Goal: Transaction & Acquisition: Subscribe to service/newsletter

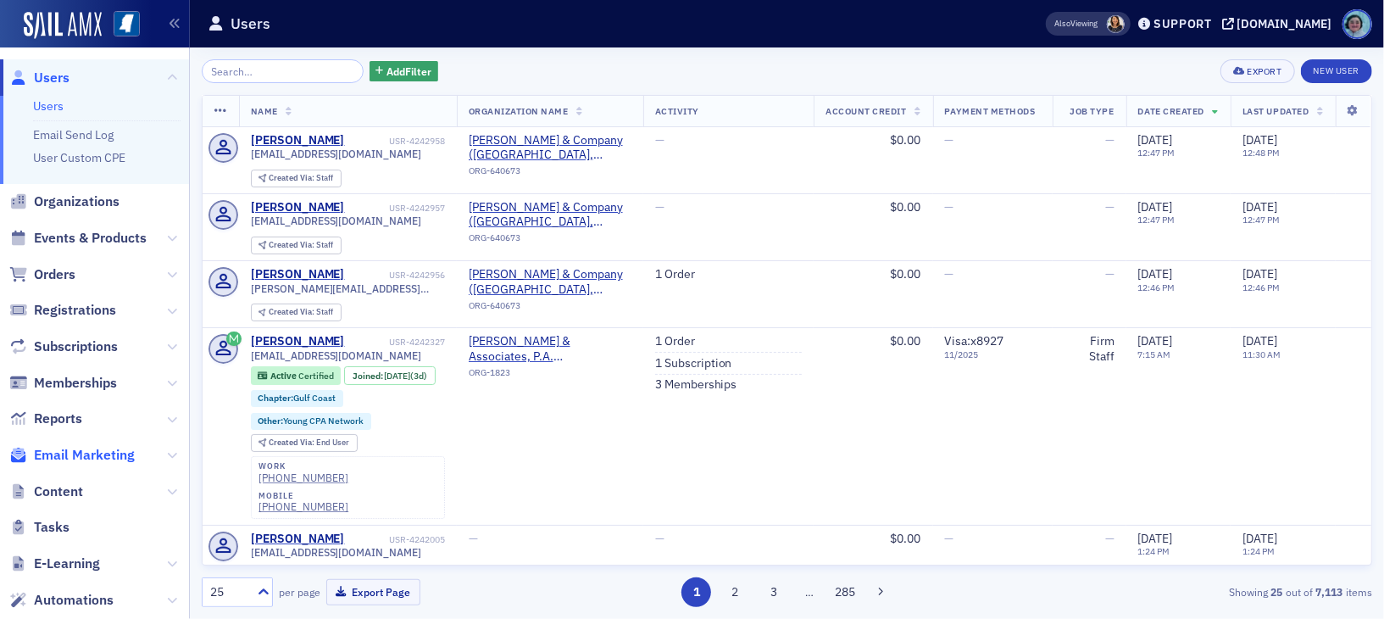
click at [75, 447] on span "Email Marketing" at bounding box center [84, 455] width 101 height 19
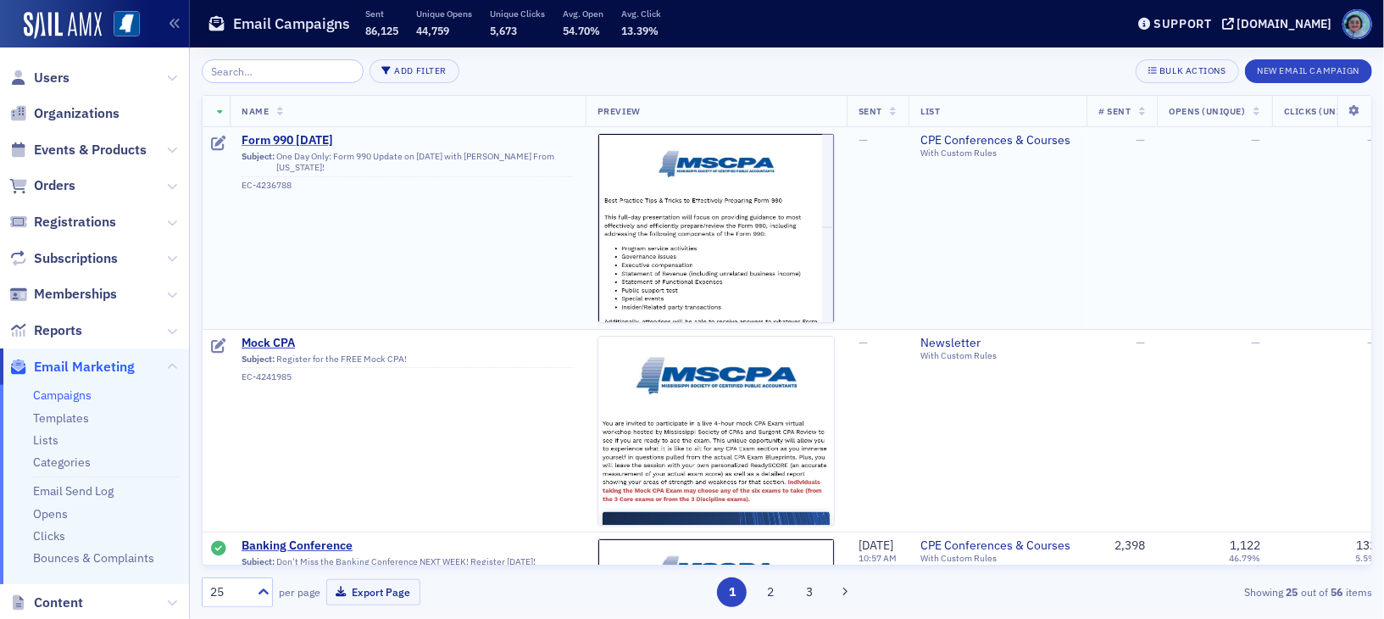
click at [336, 144] on span "Form 990 [DATE]" at bounding box center [408, 140] width 332 height 15
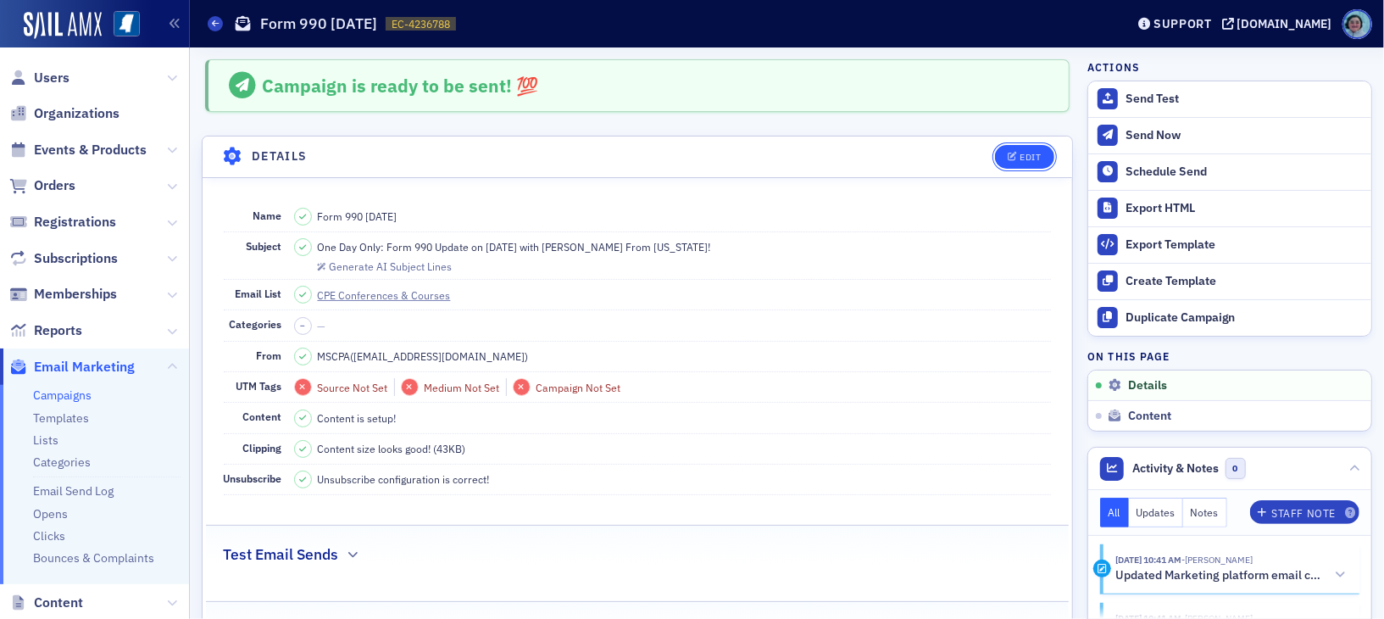
click at [995, 159] on button "Edit" at bounding box center [1024, 157] width 58 height 24
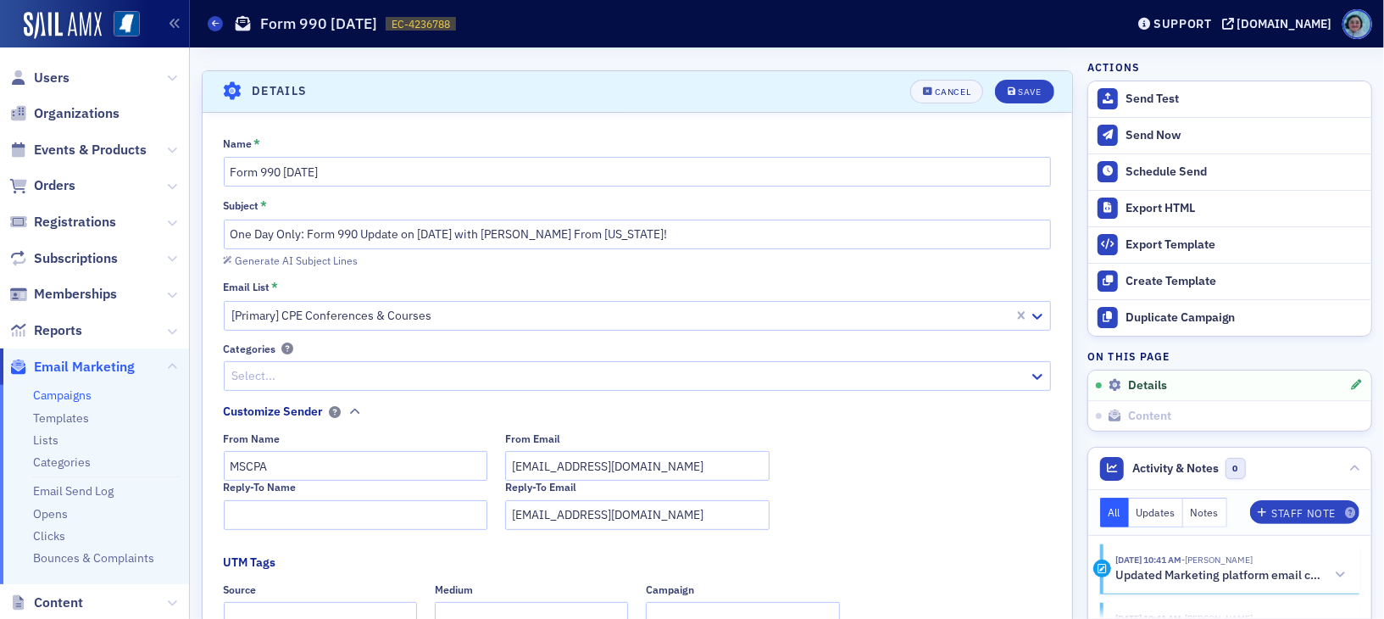
scroll to position [79, 0]
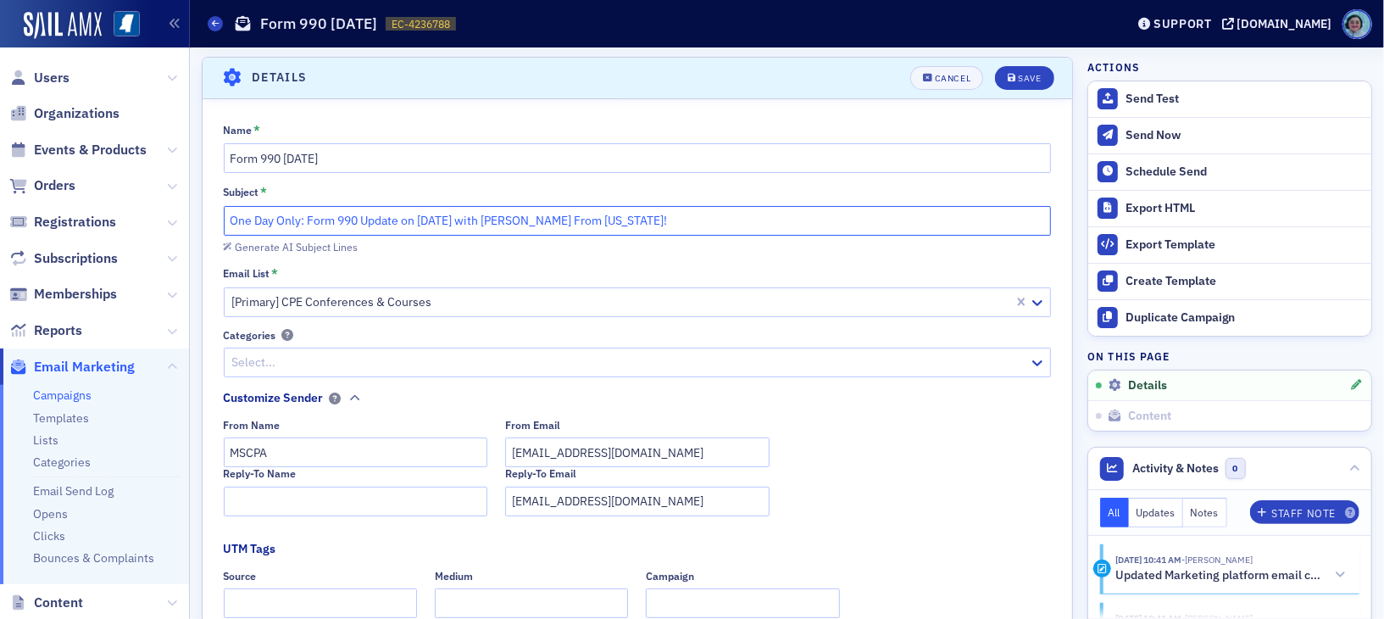
click at [434, 219] on input "One Day Only: Form 990 Update on [DATE] with [PERSON_NAME] From [US_STATE]!" at bounding box center [638, 221] width 828 height 30
paste input "SAVE YOUR SEAT! Popular Speaker [PERSON_NAME] In House From [US_STATE] w/ Form …"
type input "SAVE YOUR SEAT! Popular Speaker [PERSON_NAME] In House From [US_STATE] w/ Form …"
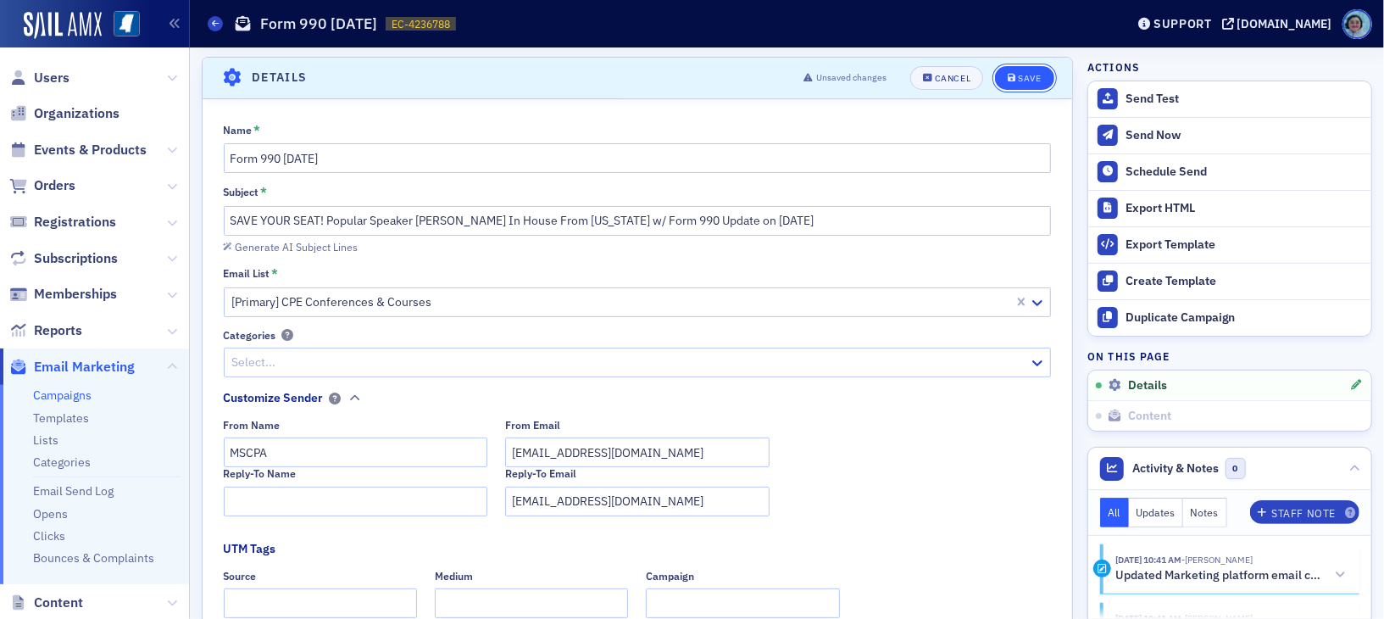
click at [1020, 74] on div "Save" at bounding box center [1029, 78] width 23 height 9
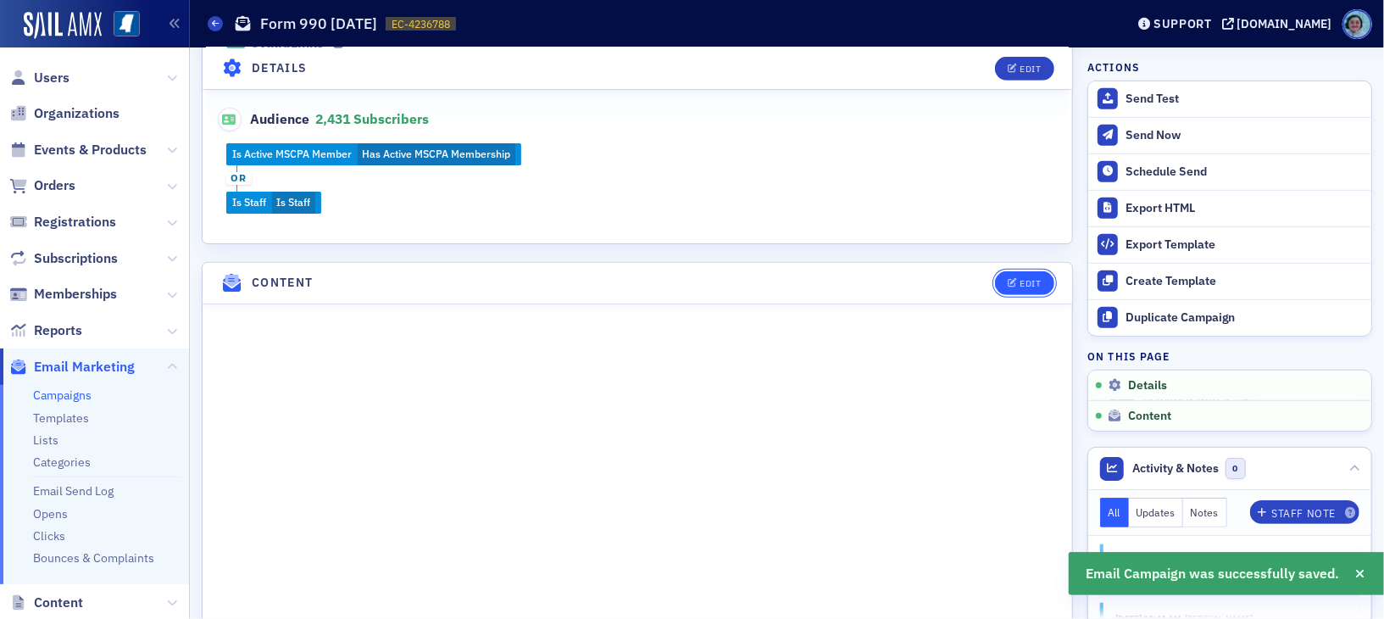
click at [1020, 283] on div "Edit" at bounding box center [1030, 283] width 21 height 9
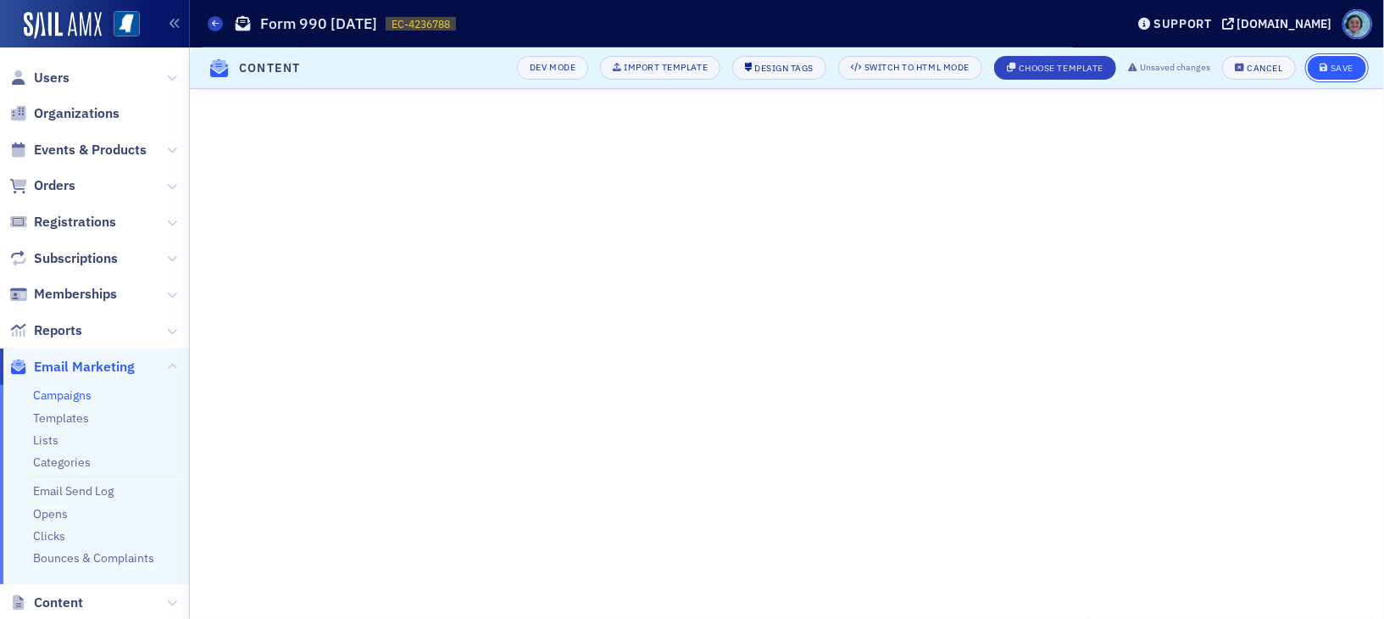
click at [1346, 68] on div "Save" at bounding box center [1342, 68] width 23 height 9
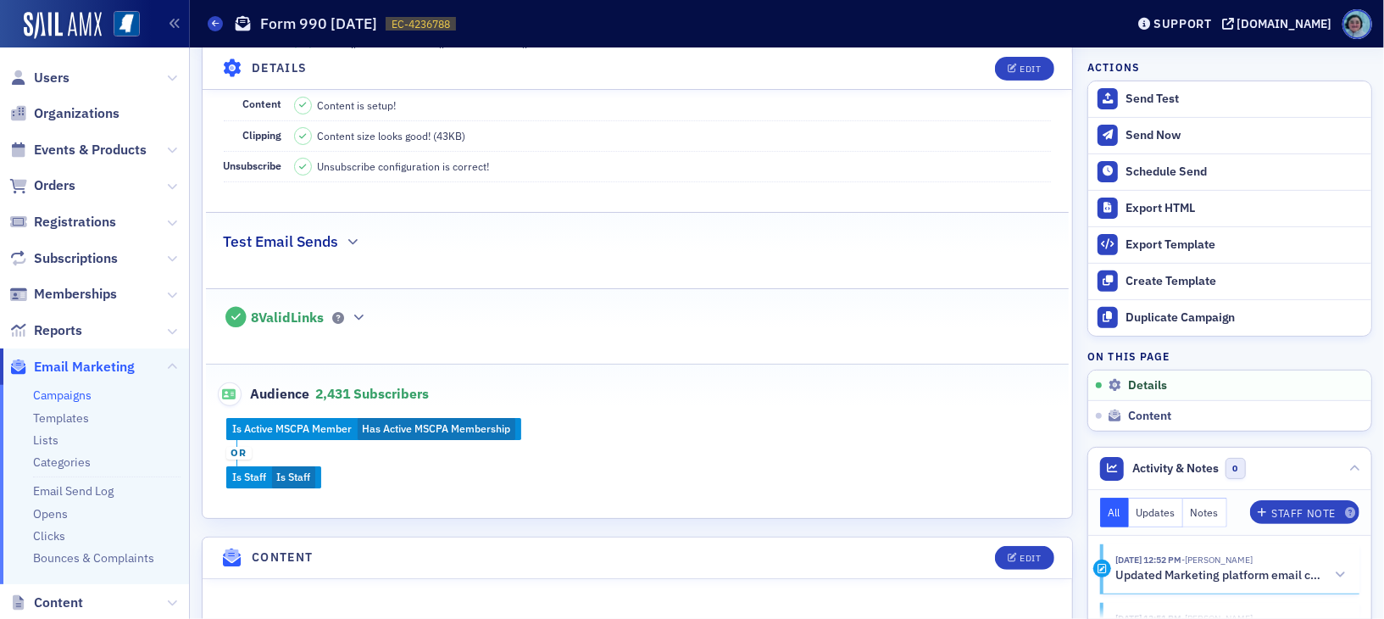
scroll to position [0, 0]
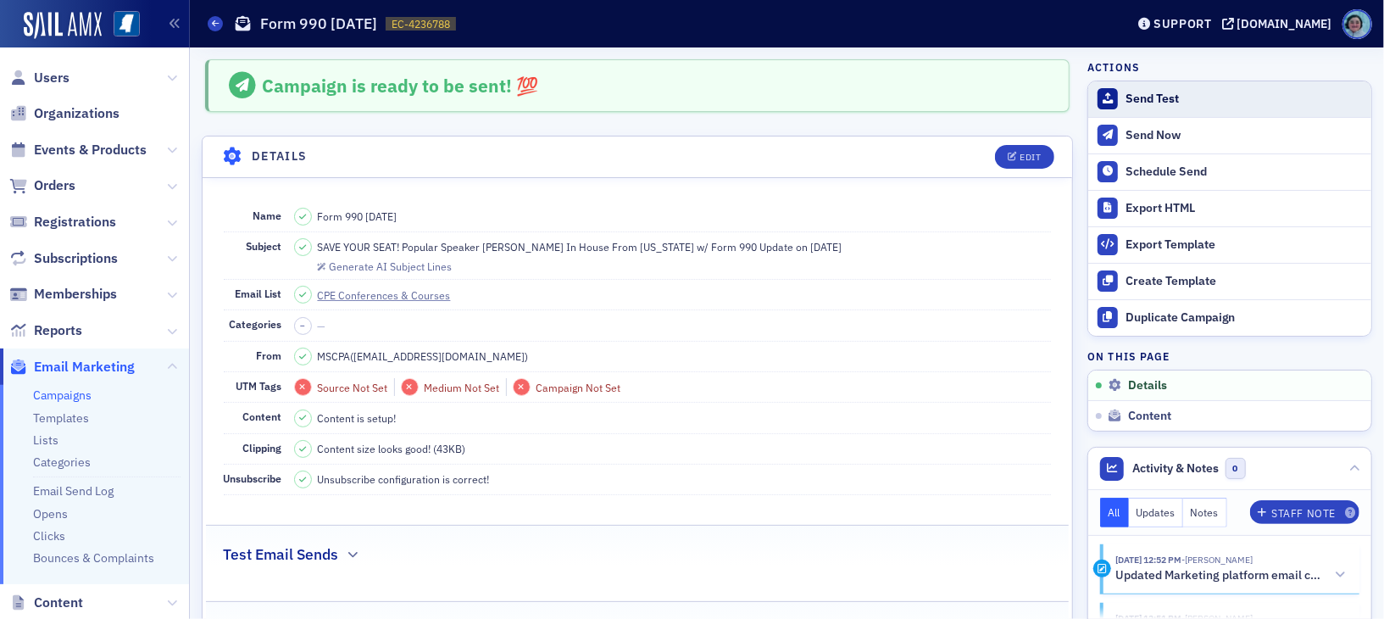
click at [1184, 97] on div "Send Test" at bounding box center [1244, 99] width 237 height 15
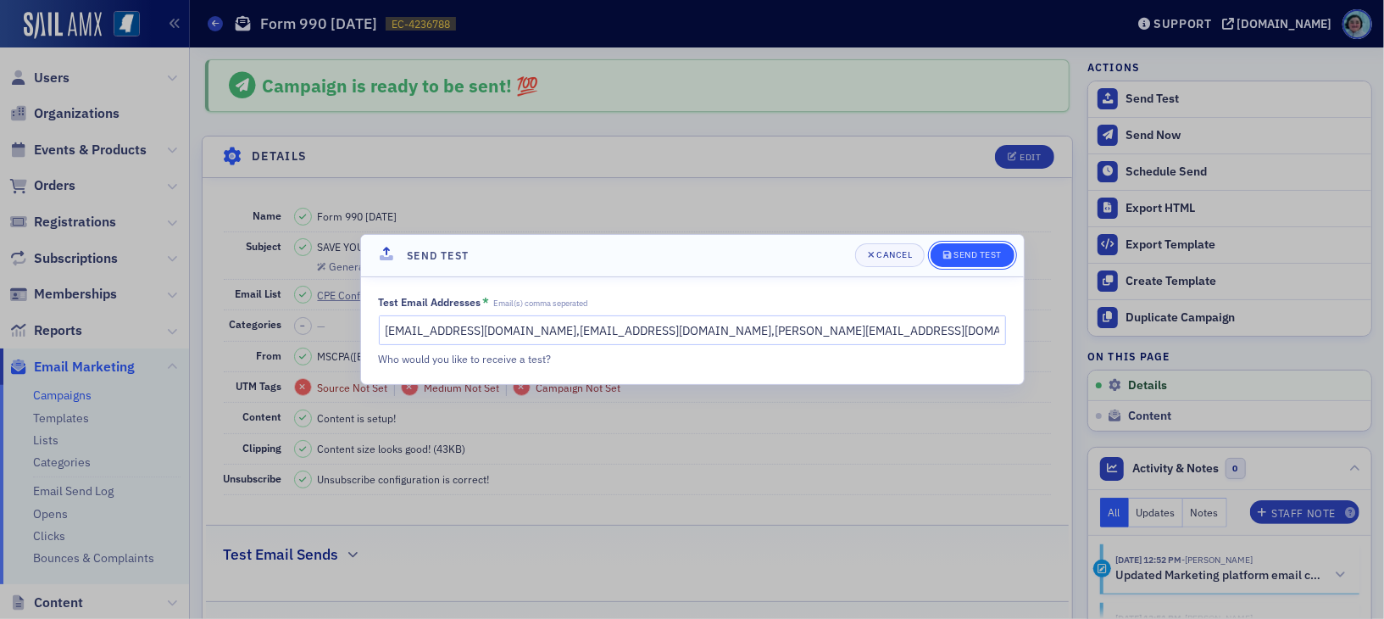
click at [989, 250] on div "Send Test" at bounding box center [978, 254] width 48 height 9
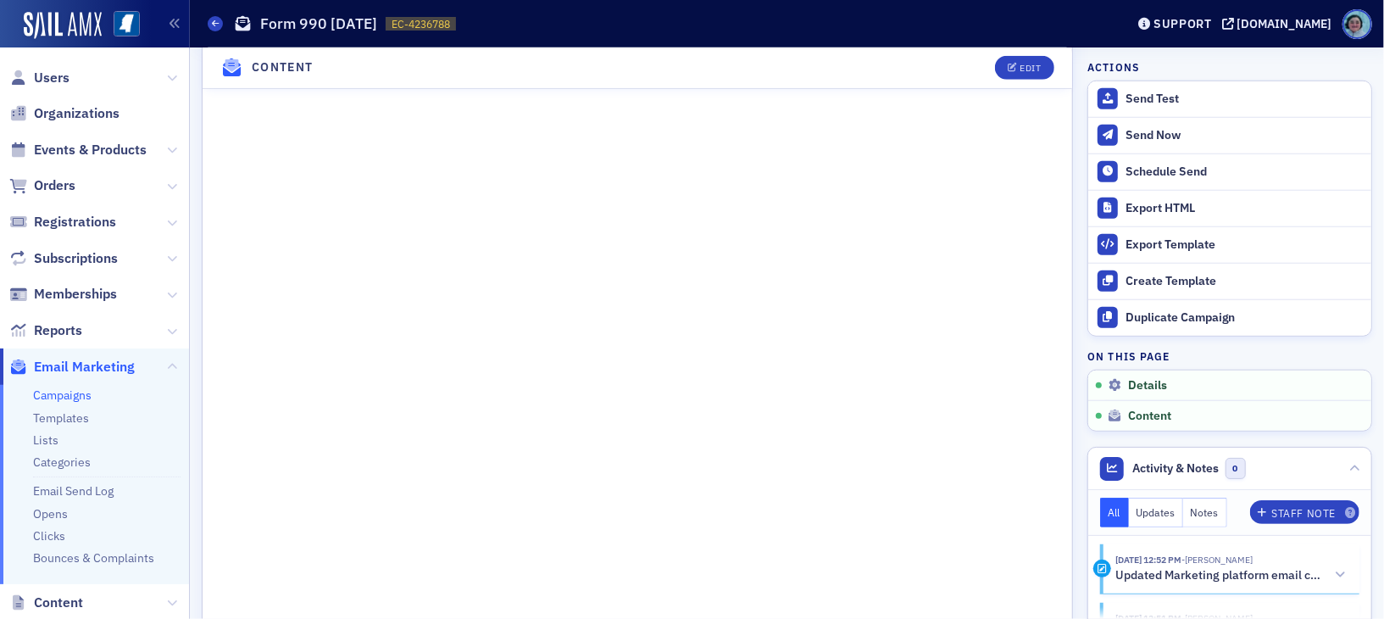
scroll to position [509, 0]
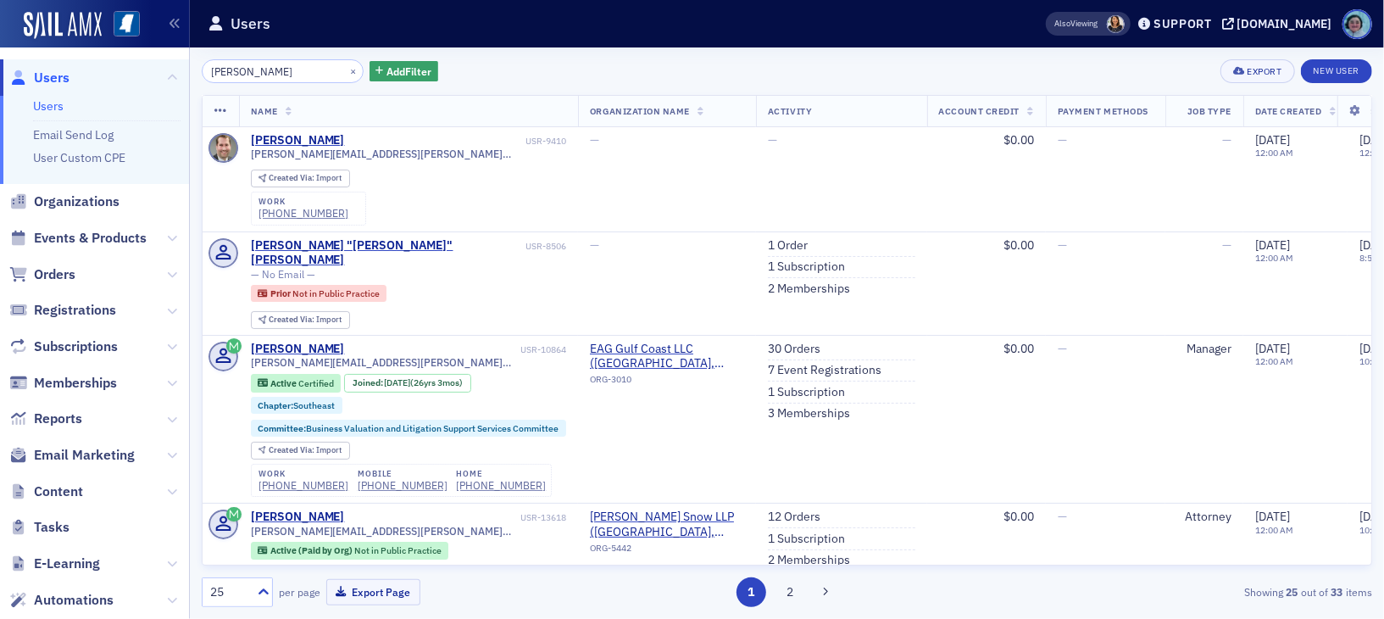
type input "brian yacker"
click at [90, 234] on span "Events & Products" at bounding box center [90, 238] width 113 height 19
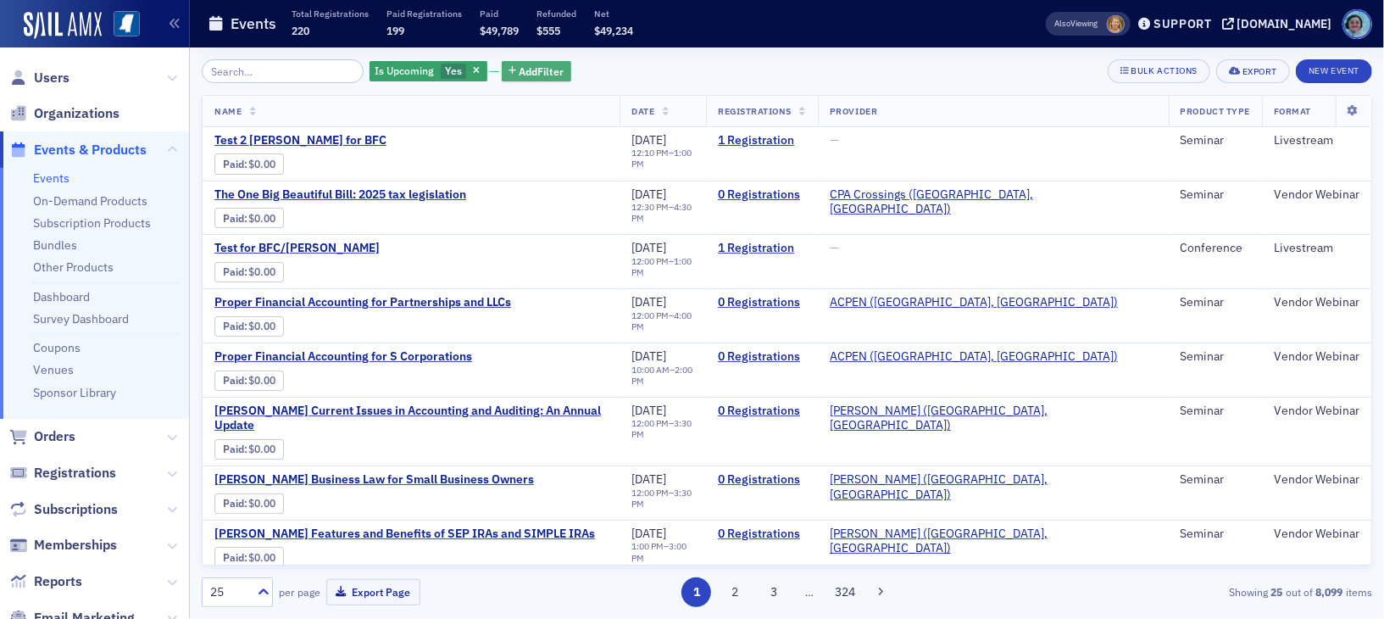
click at [532, 69] on span "Add Filter" at bounding box center [542, 71] width 45 height 15
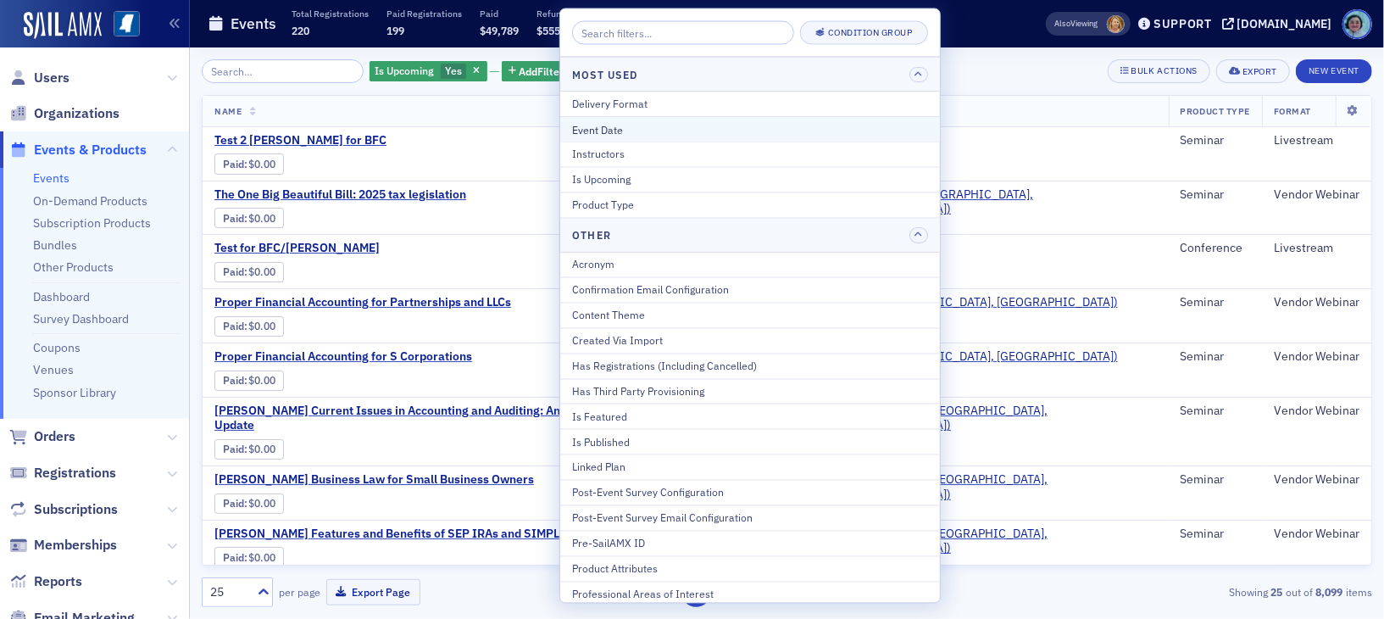
click at [654, 125] on div "Event Date" at bounding box center [750, 128] width 356 height 15
select select "7"
select select "2025"
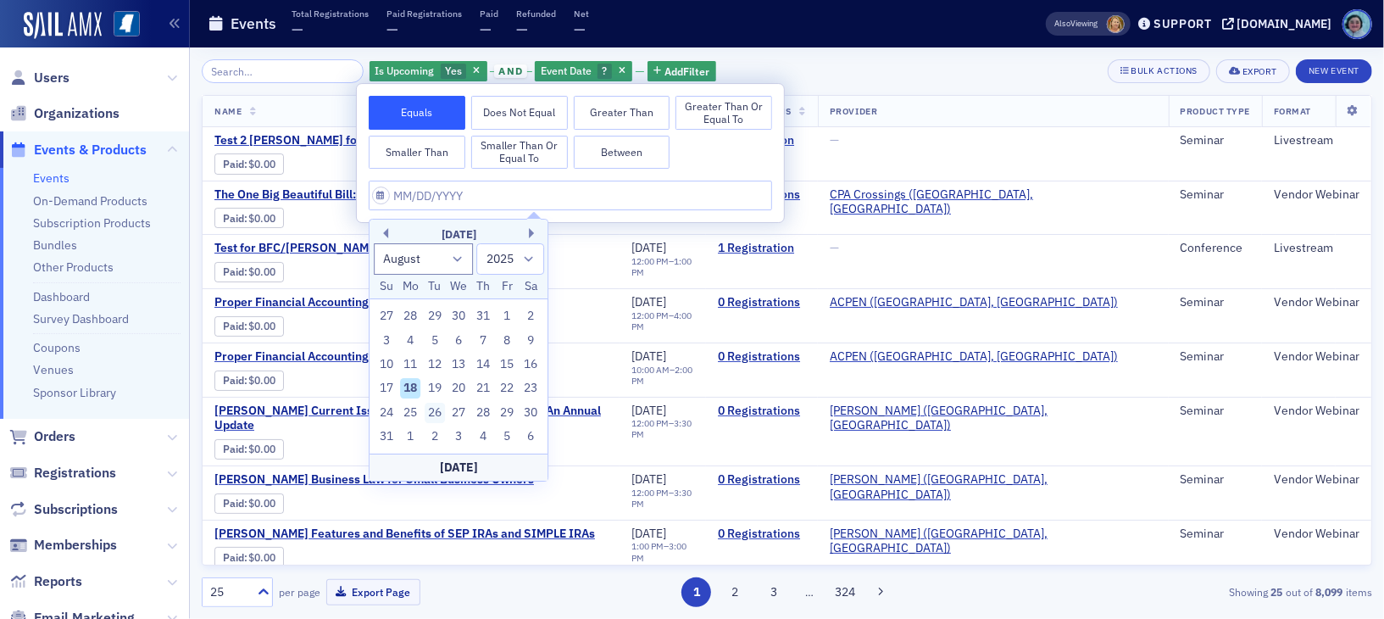
click at [435, 412] on div "26" at bounding box center [435, 413] width 20 height 20
type input "08/26/2025"
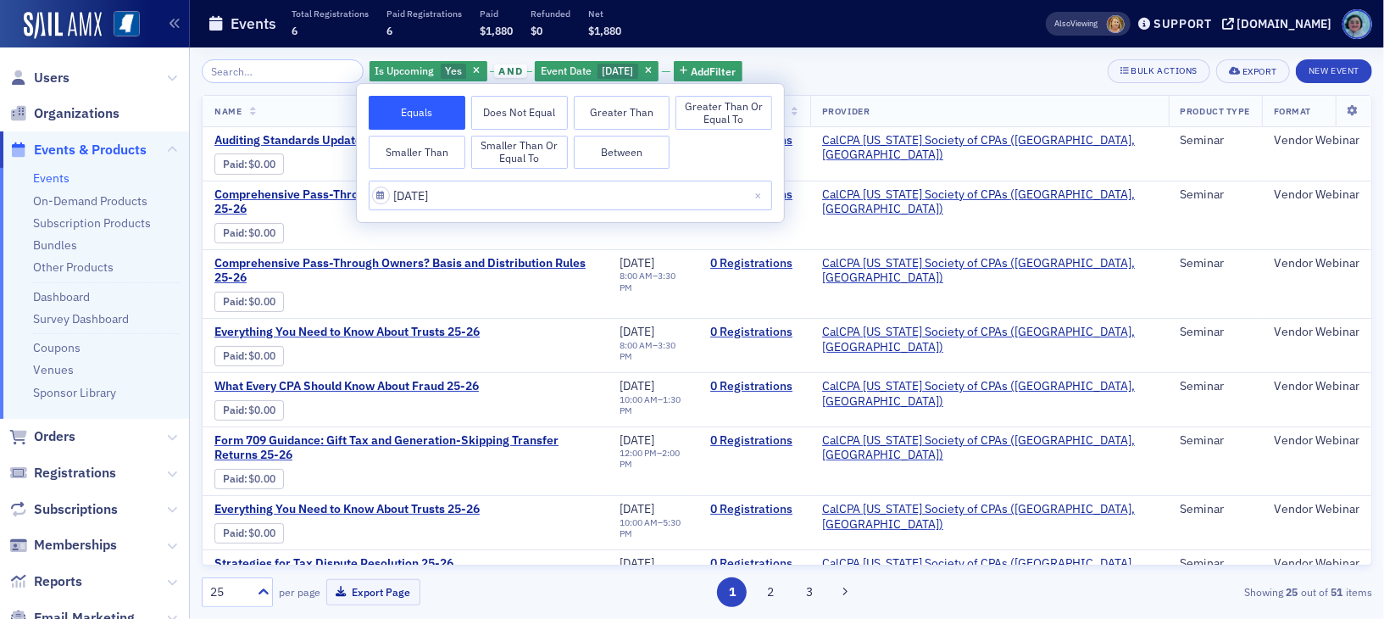
click at [827, 54] on div "Is Upcoming Yes and Event Date 8/26/2025 Add Filter Bulk Actions Export New Eve…" at bounding box center [787, 332] width 1171 height 571
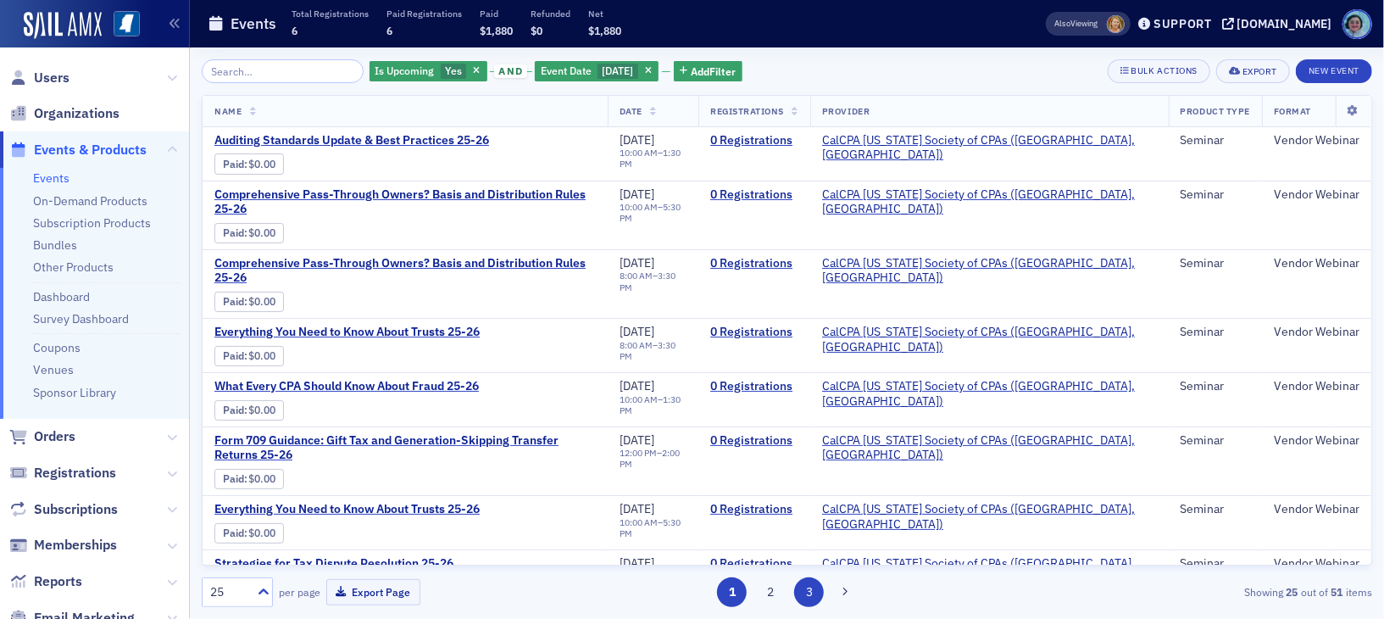
click at [808, 593] on button "3" at bounding box center [809, 592] width 30 height 30
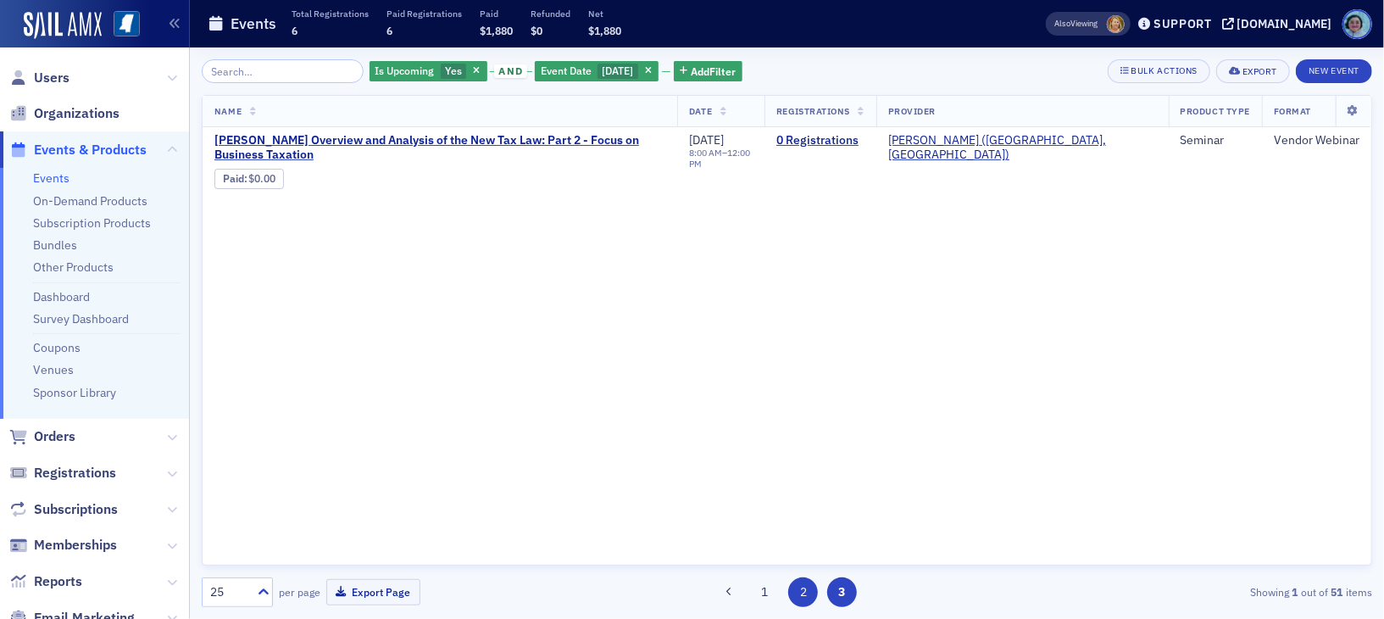
click at [801, 590] on button "2" at bounding box center [803, 592] width 30 height 30
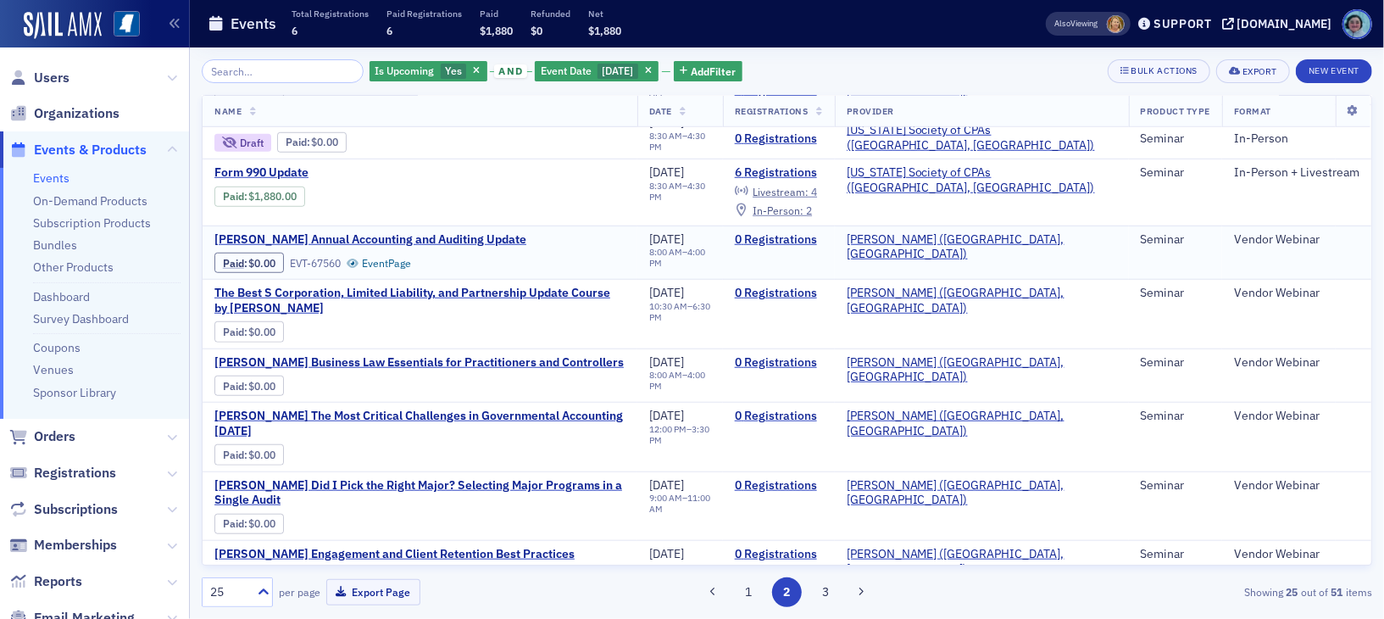
scroll to position [763, 0]
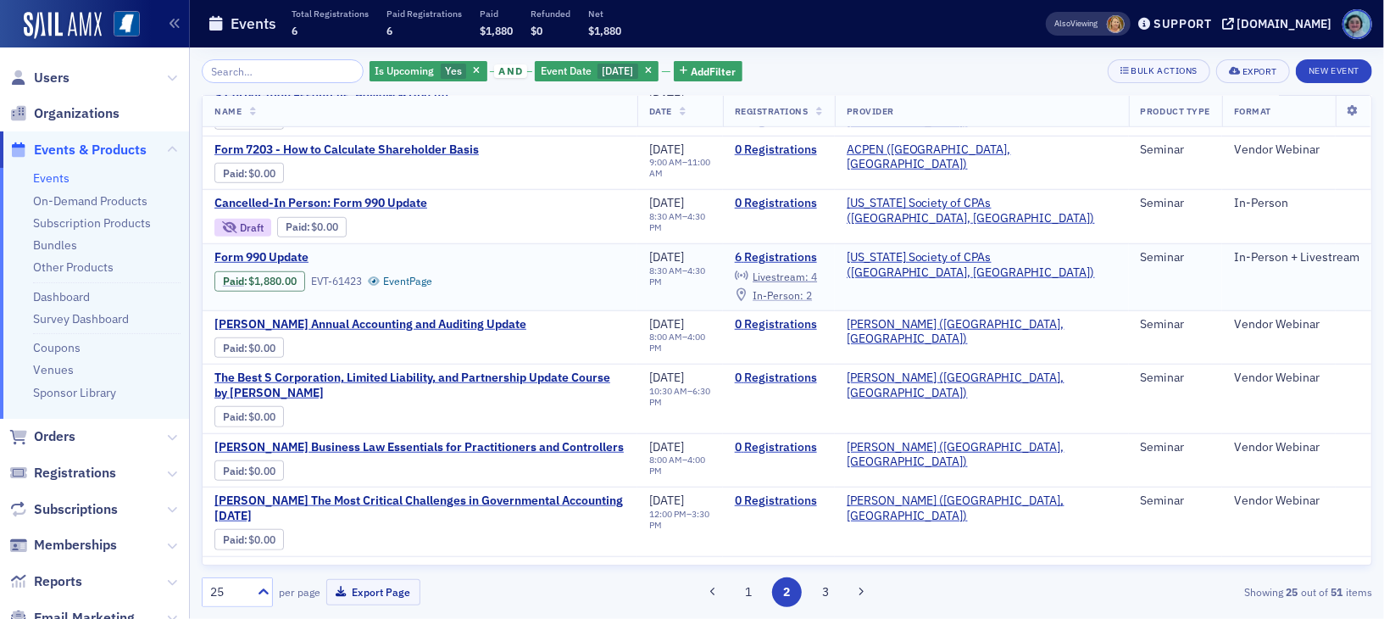
click at [804, 288] on span "In-Person :" at bounding box center [778, 295] width 51 height 14
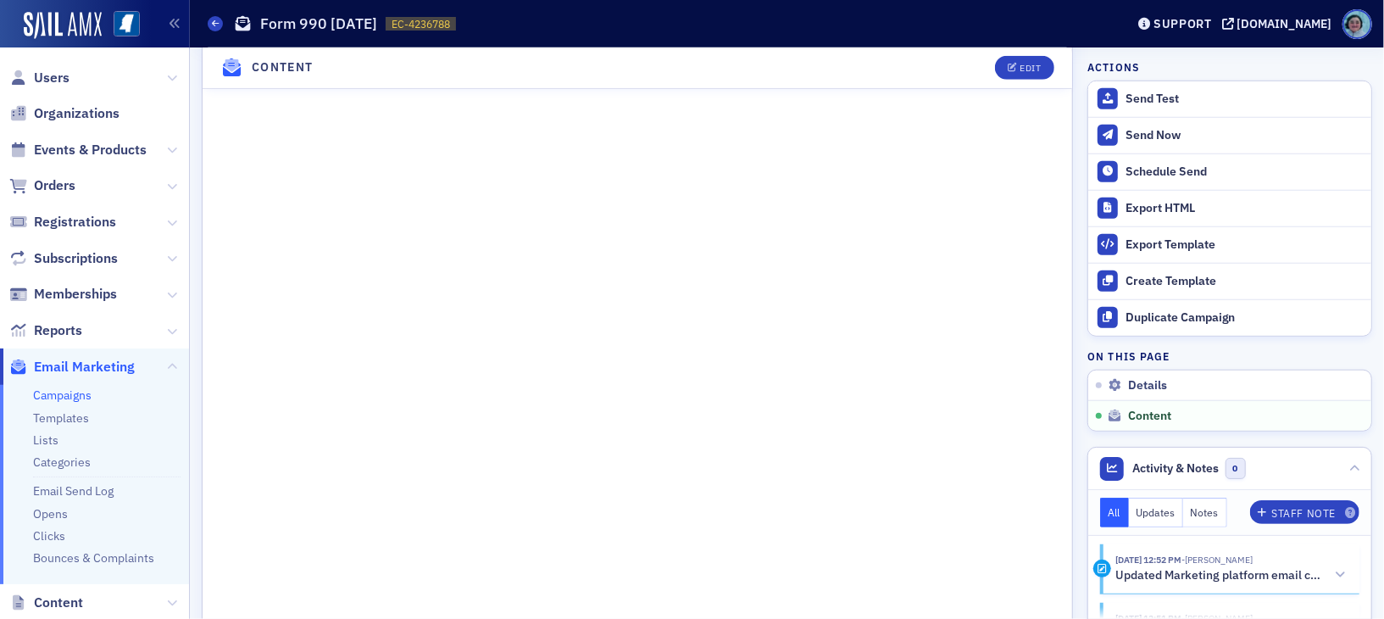
scroll to position [933, 0]
click at [1123, 85] on button "Send Test" at bounding box center [1230, 99] width 283 height 36
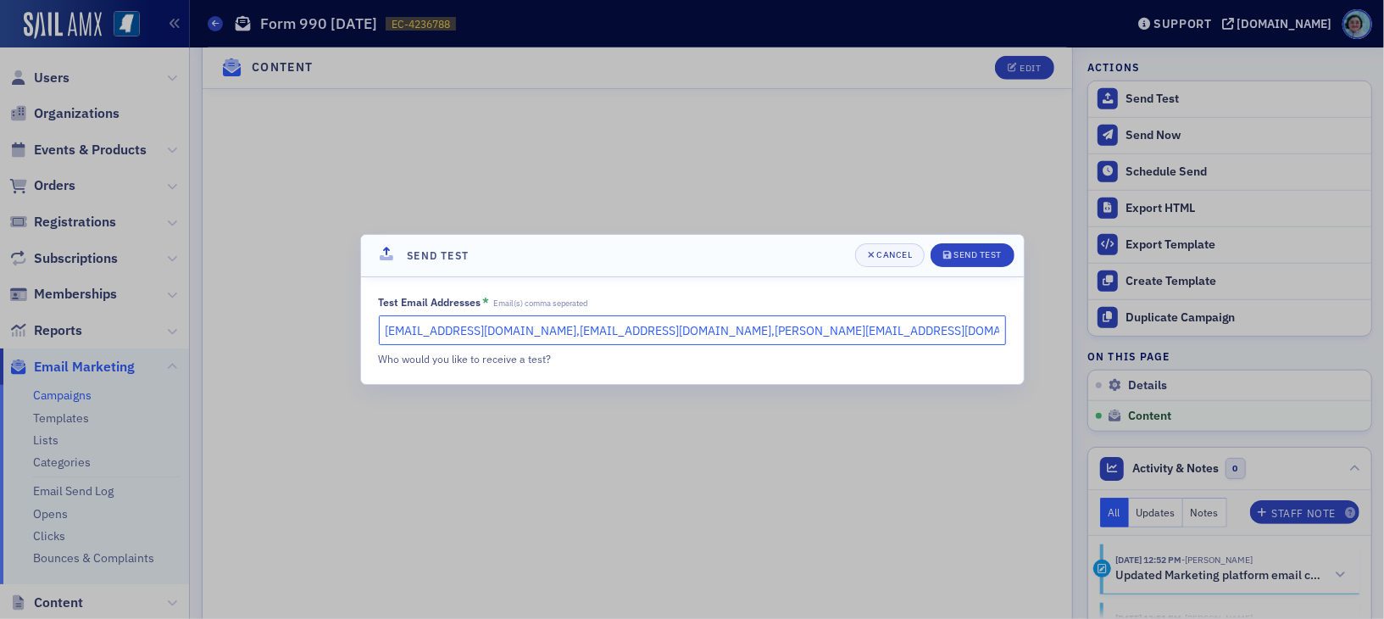
drag, startPoint x: 496, startPoint y: 328, endPoint x: 738, endPoint y: 337, distance: 242.6
click at [738, 337] on input "[EMAIL_ADDRESS][DOMAIN_NAME],[EMAIL_ADDRESS][DOMAIN_NAME],[PERSON_NAME][EMAIL_A…" at bounding box center [692, 330] width 627 height 30
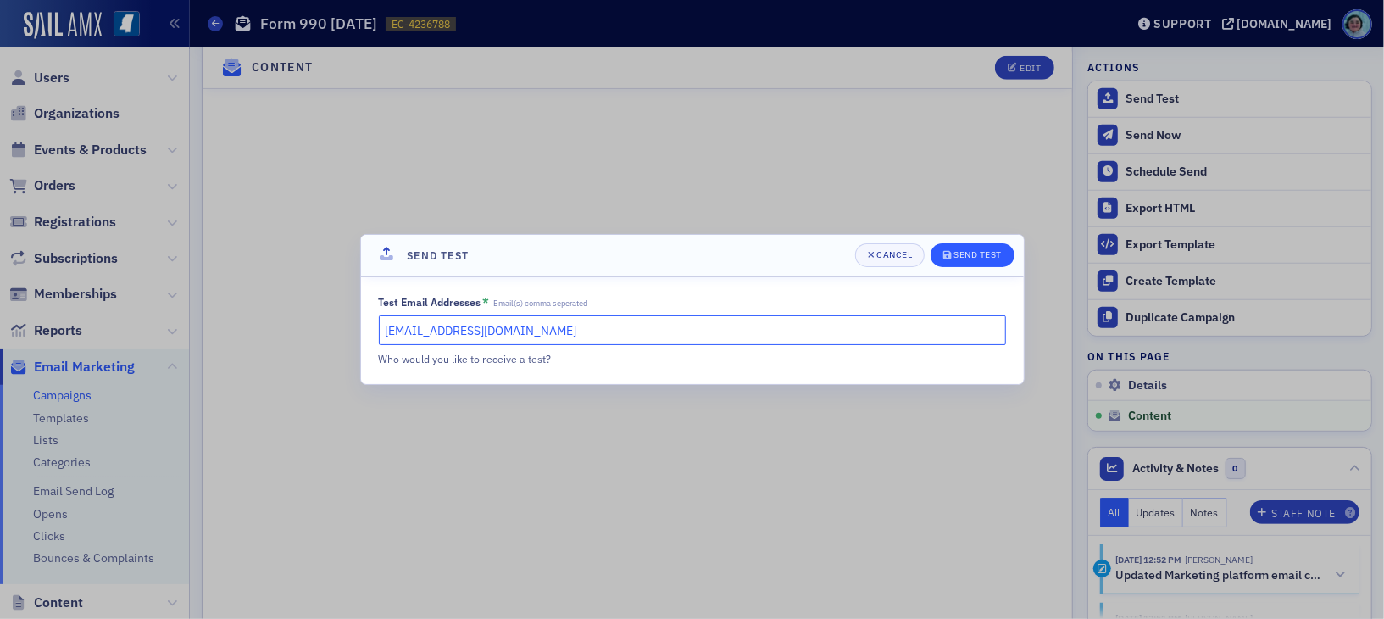
type input "rshirley@ms-cpa.org"
click at [967, 250] on div "Send Test" at bounding box center [978, 254] width 48 height 9
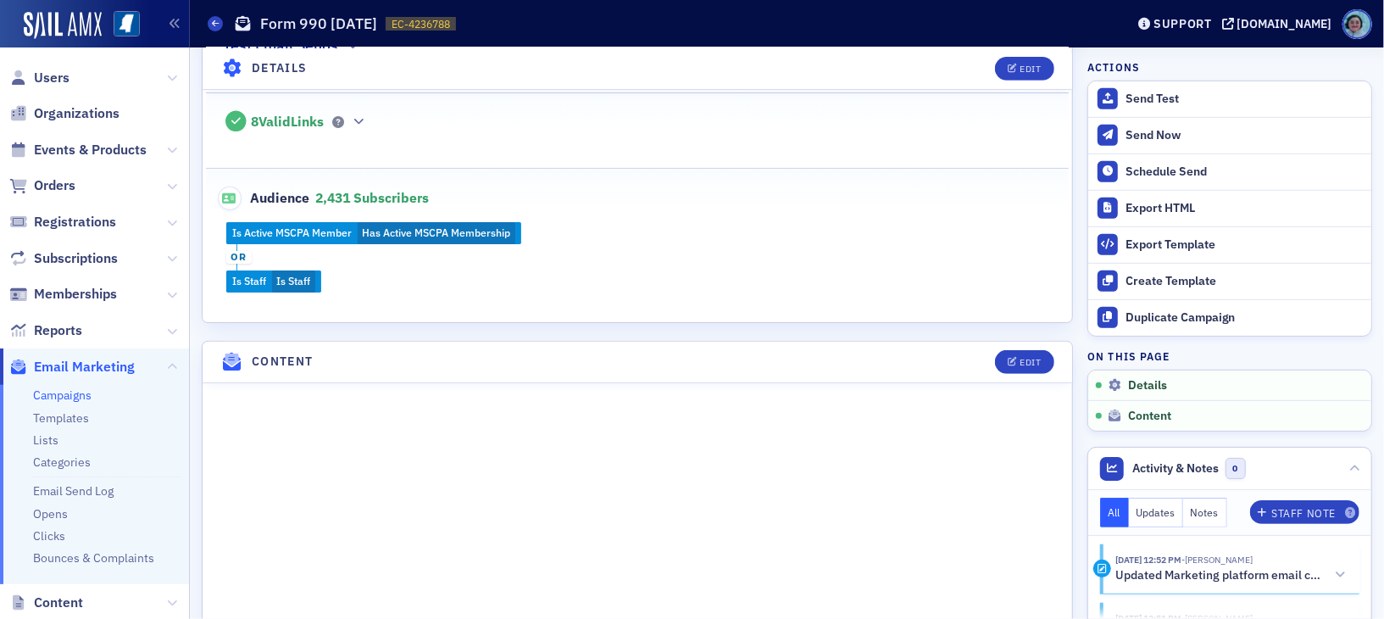
scroll to position [0, 0]
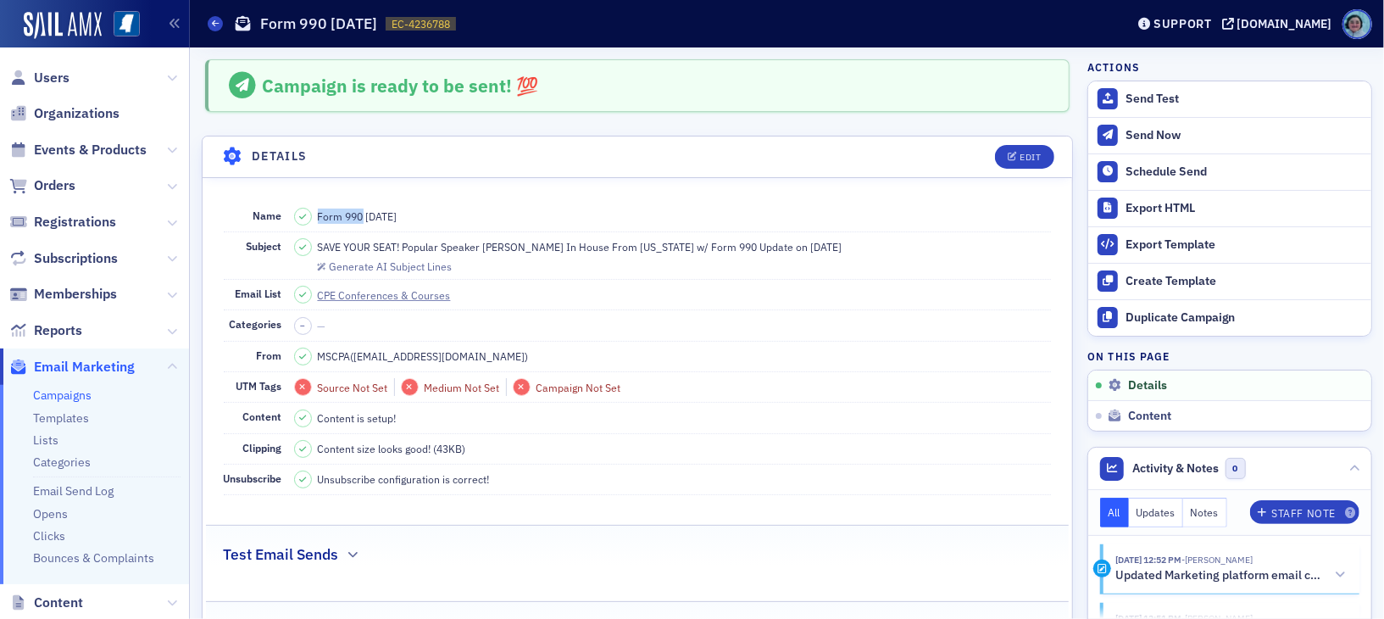
drag, startPoint x: 363, startPoint y: 209, endPoint x: 309, endPoint y: 219, distance: 54.4
click at [309, 219] on div "Form 990 [DATE]" at bounding box center [345, 217] width 103 height 18
copy div "Form 990"
click at [1187, 135] on div "Send Now" at bounding box center [1244, 135] width 237 height 15
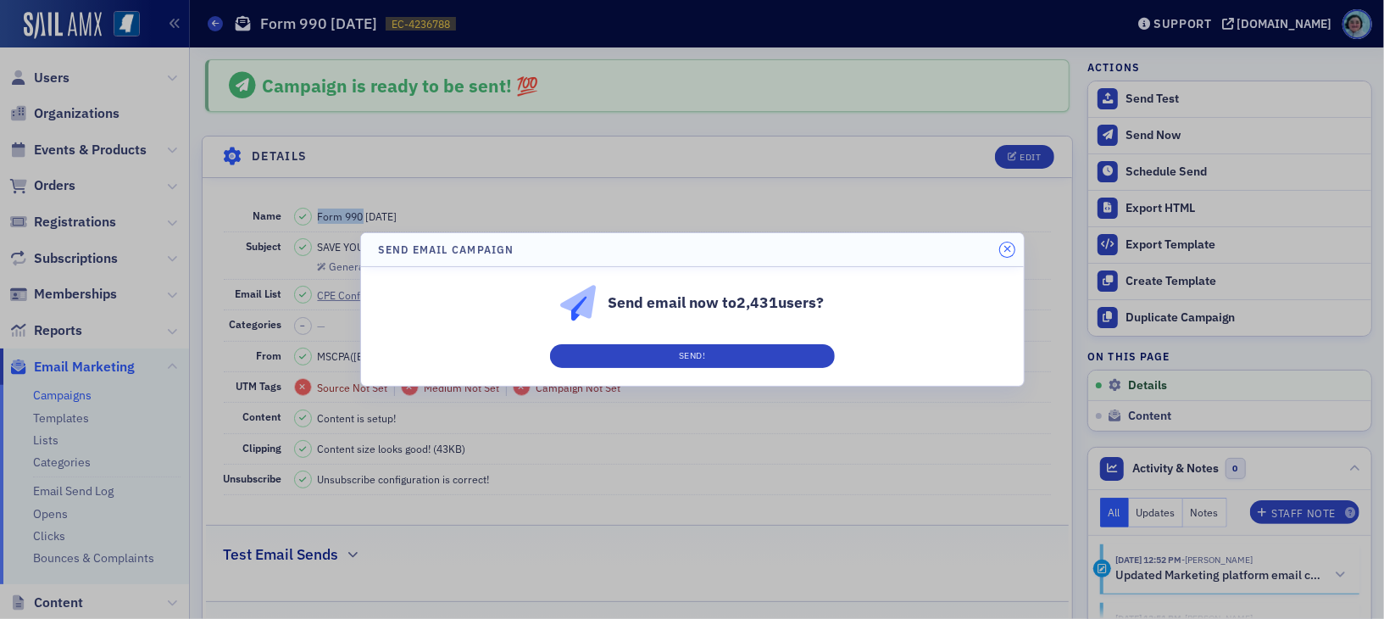
click at [1005, 244] on icon "button" at bounding box center [1008, 249] width 8 height 10
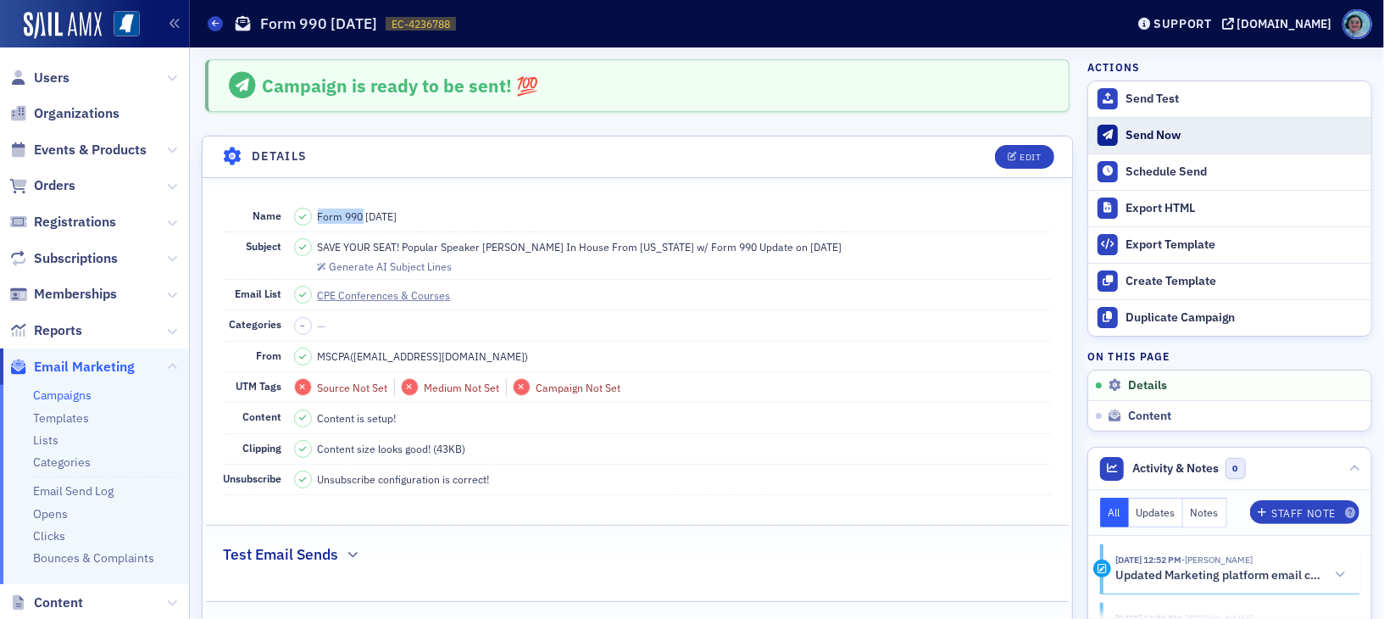
click at [1177, 137] on div "Send Now" at bounding box center [1244, 135] width 237 height 15
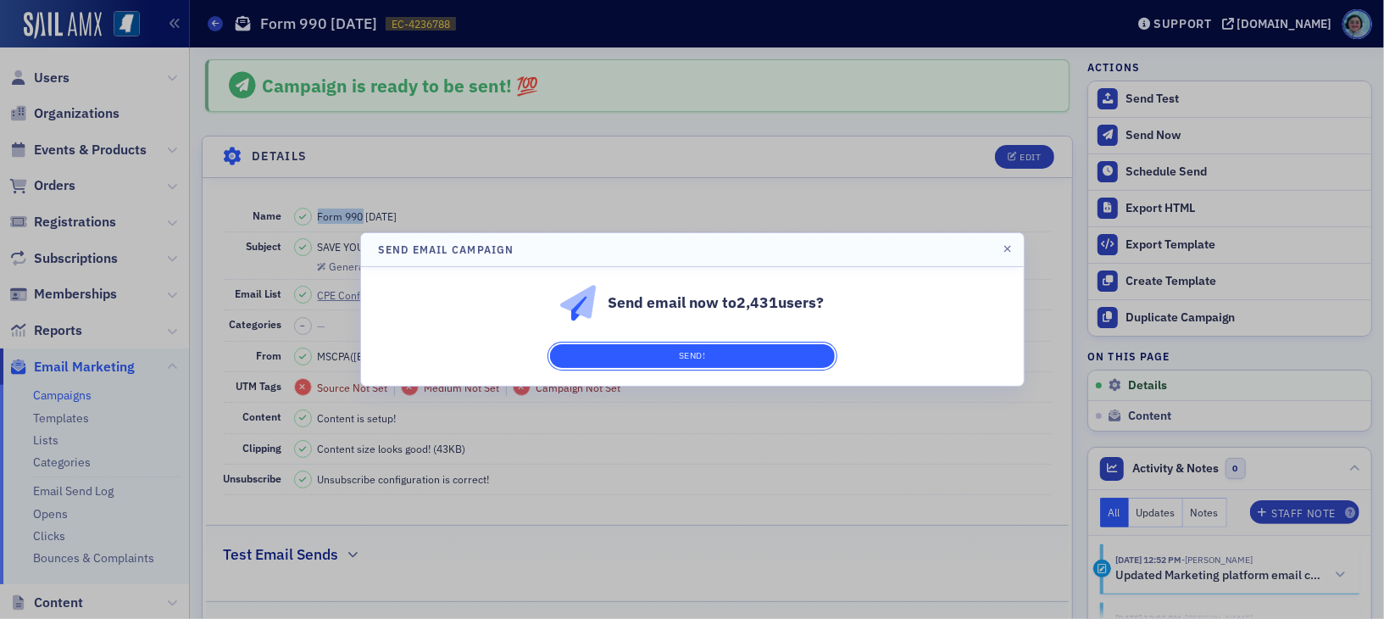
click at [758, 357] on button "Send!" at bounding box center [692, 356] width 285 height 24
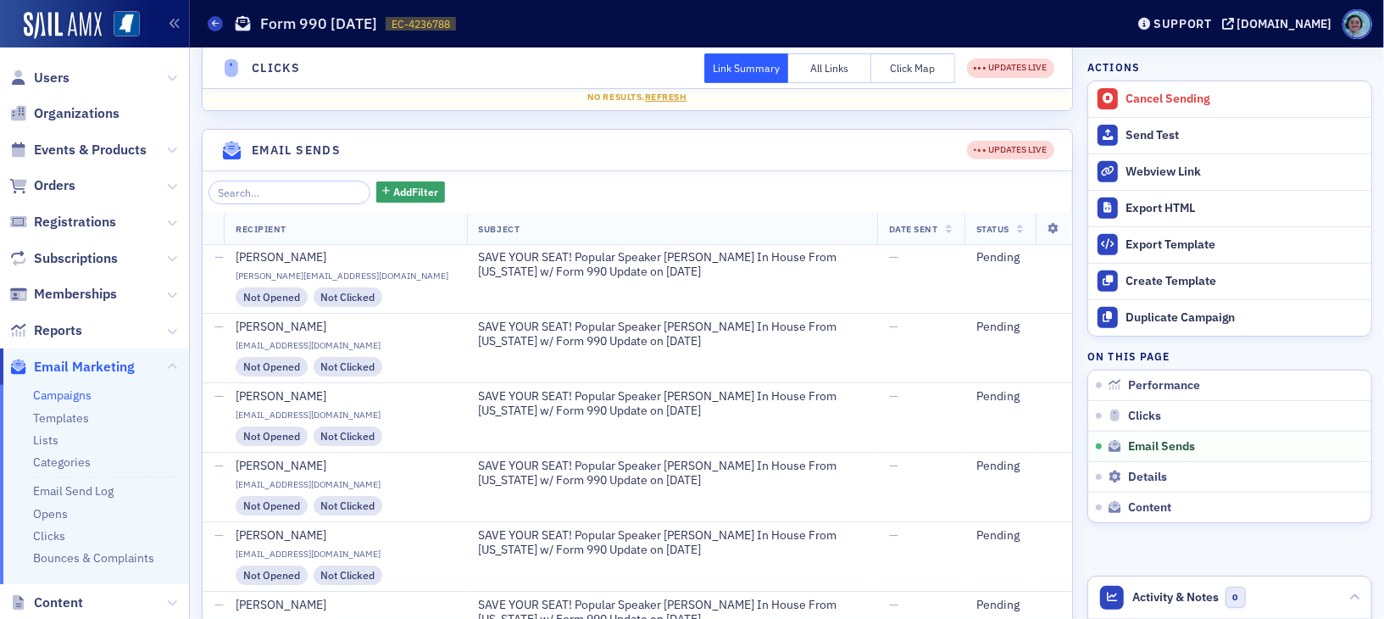
scroll to position [424, 0]
